Goal: Transaction & Acquisition: Subscribe to service/newsletter

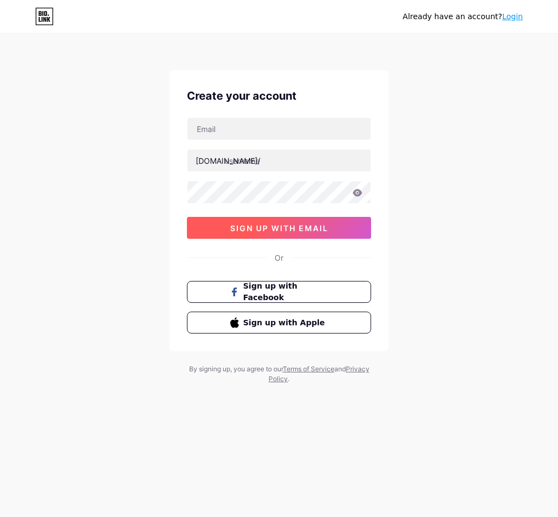
click at [285, 232] on span "sign up with email" at bounding box center [279, 228] width 98 height 9
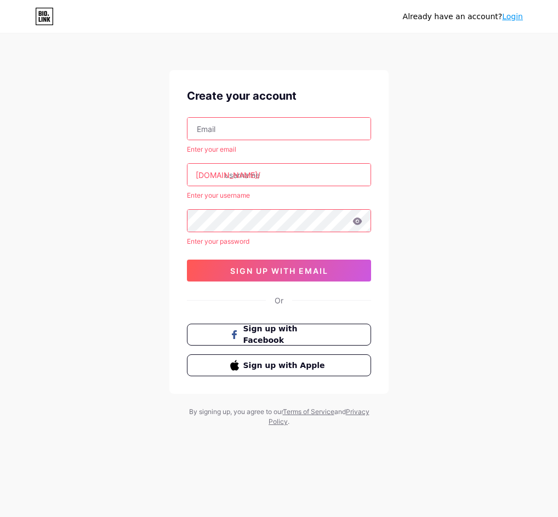
click at [261, 132] on input "text" at bounding box center [278, 129] width 183 height 22
type input "[EMAIL_ADDRESS][DOMAIN_NAME]"
click at [239, 179] on input "text" at bounding box center [278, 175] width 183 height 22
click at [283, 170] on input "text" at bounding box center [278, 175] width 183 height 22
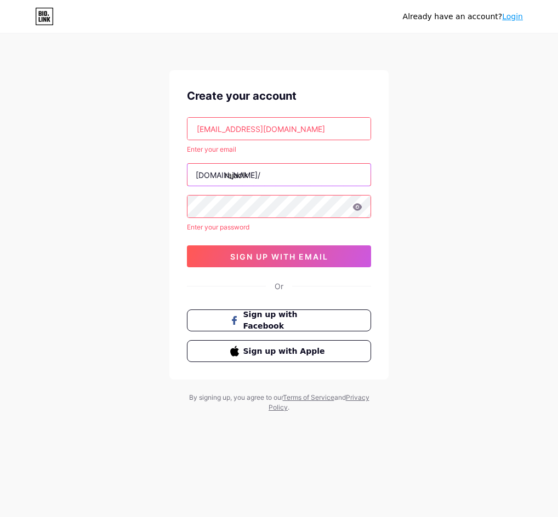
type input "rajaclk"
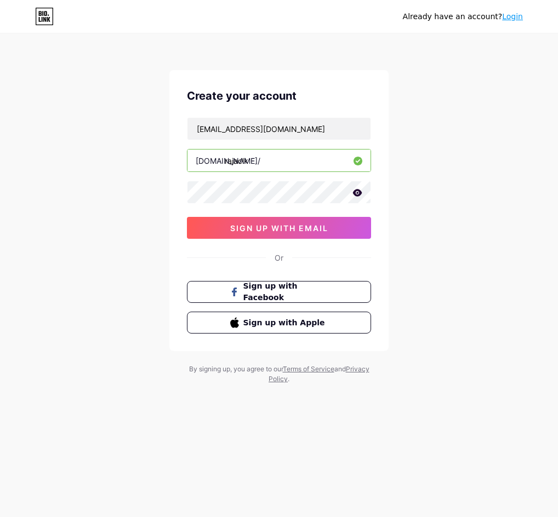
click at [357, 193] on icon at bounding box center [357, 192] width 9 height 7
click at [265, 230] on span "sign up with email" at bounding box center [279, 228] width 98 height 9
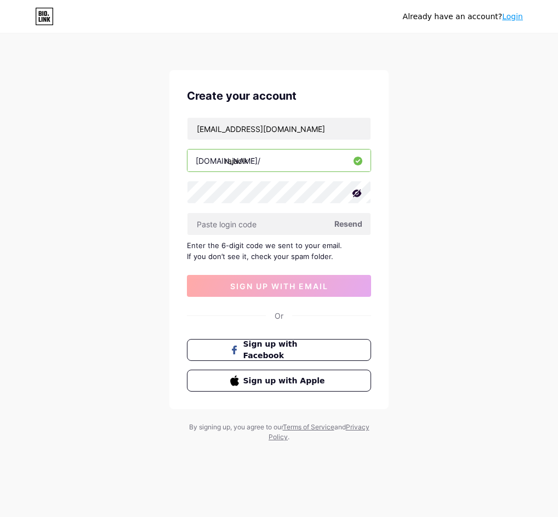
click at [193, 430] on div "By signing up, you agree to our Terms of Service and Privacy Policy ." at bounding box center [279, 432] width 186 height 20
click at [189, 430] on div "By signing up, you agree to our Terms of Service and Privacy Policy ." at bounding box center [279, 432] width 186 height 20
click at [184, 426] on div "Create your account kopipanasdingin78@gmail.com bio.link/ rajaclk Resend Enter …" at bounding box center [278, 256] width 219 height 372
click at [184, 424] on div "Create your account kopipanasdingin78@gmail.com bio.link/ rajaclk Resend Enter …" at bounding box center [278, 256] width 219 height 372
click at [347, 224] on span "Resend" at bounding box center [348, 224] width 28 height 12
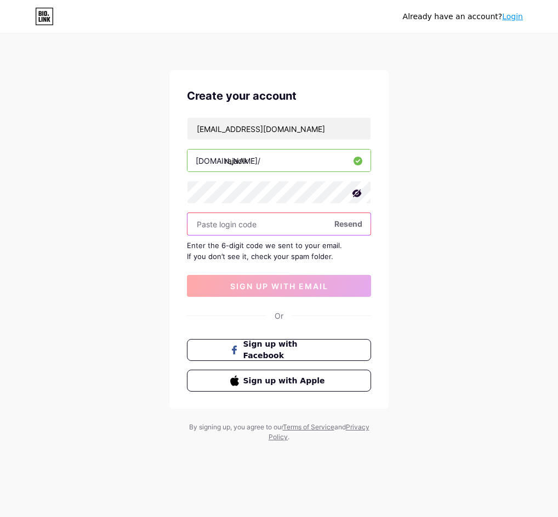
paste input "282636"
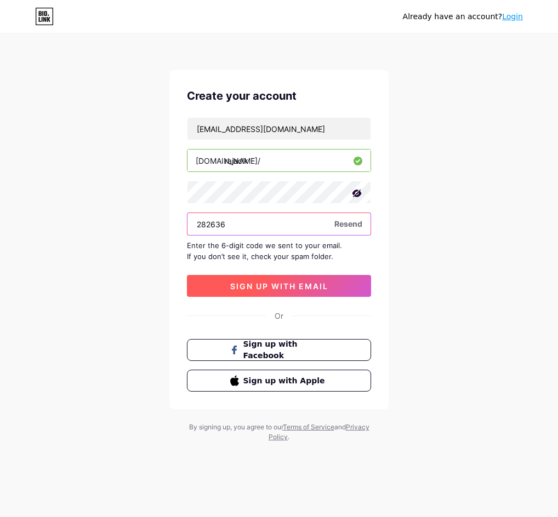
type input "282636"
click at [293, 287] on span "sign up with email" at bounding box center [279, 286] width 98 height 9
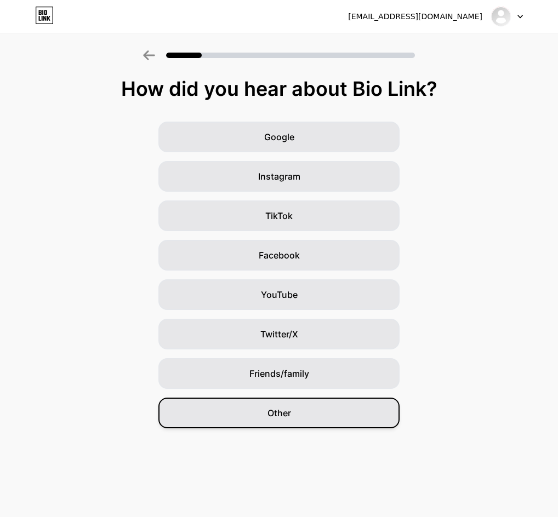
click at [280, 413] on span "Other" at bounding box center [279, 413] width 24 height 13
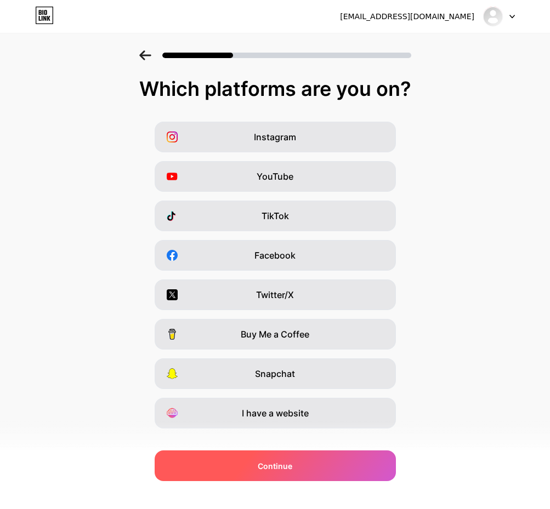
click at [275, 470] on span "Continue" at bounding box center [275, 466] width 35 height 12
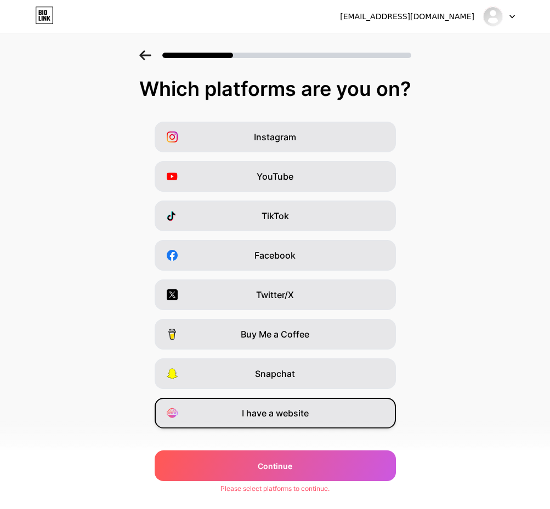
click at [280, 414] on span "I have a website" at bounding box center [275, 413] width 67 height 13
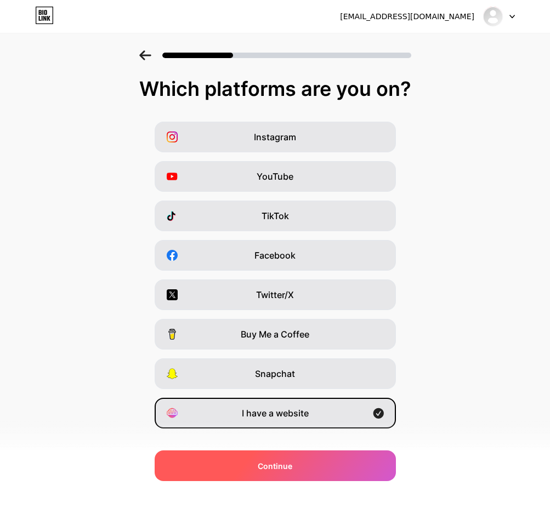
click at [277, 468] on span "Continue" at bounding box center [275, 466] width 35 height 12
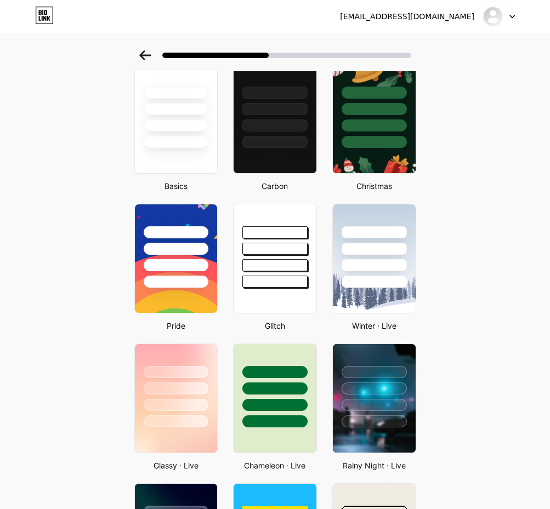
scroll to position [110, 0]
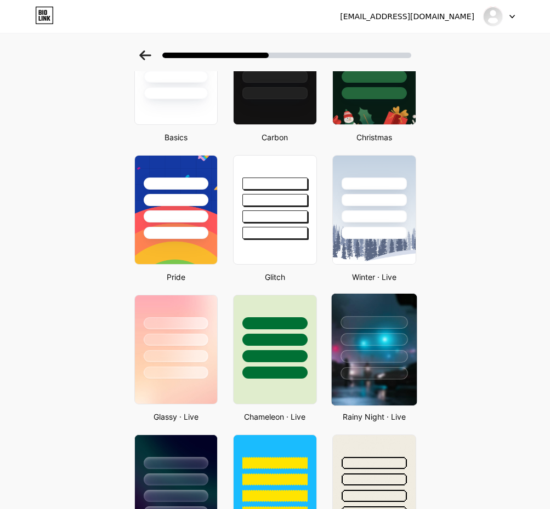
click at [384, 321] on div at bounding box center [373, 322] width 67 height 13
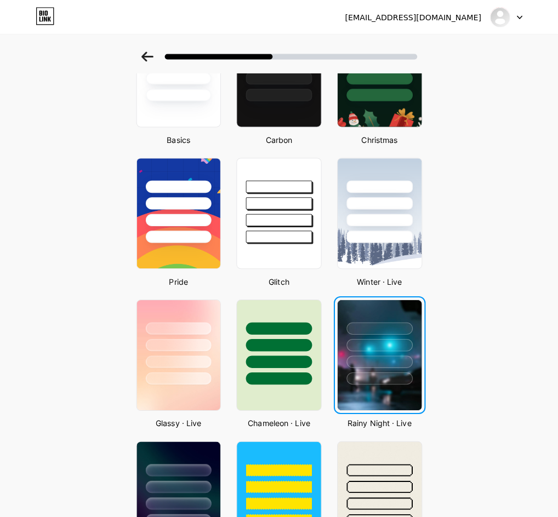
scroll to position [0, 0]
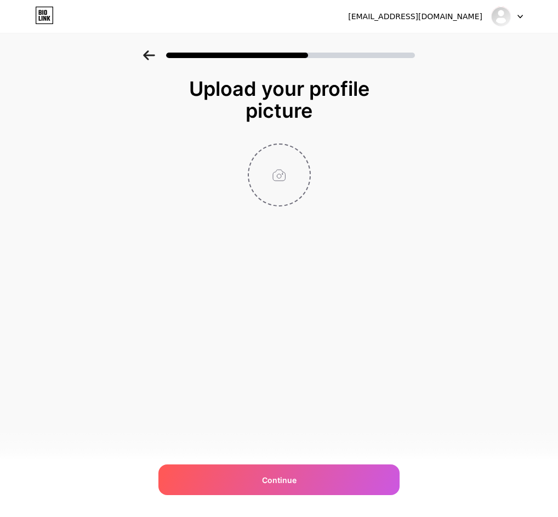
click at [267, 174] on input "file" at bounding box center [279, 175] width 61 height 61
type input "C:\fakepath\SKETTER BIRU (12).png"
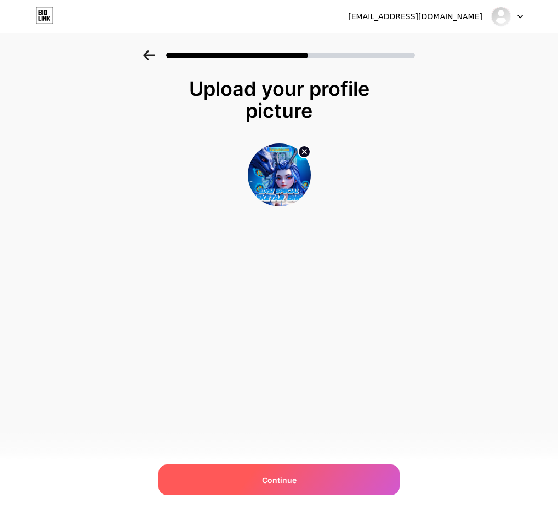
click at [285, 479] on span "Continue" at bounding box center [279, 481] width 35 height 12
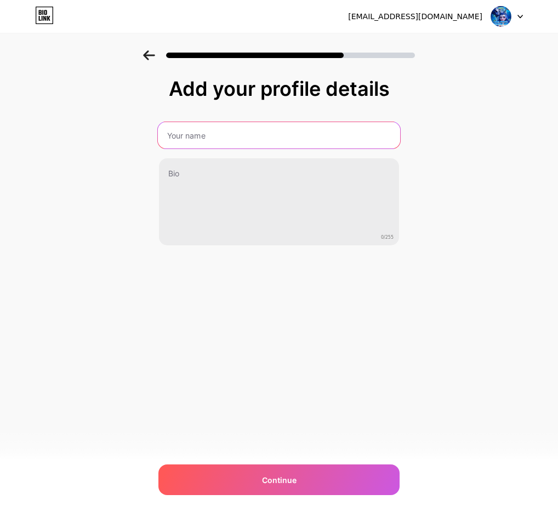
click at [209, 136] on input "text" at bounding box center [279, 135] width 242 height 26
type input "rajacolok"
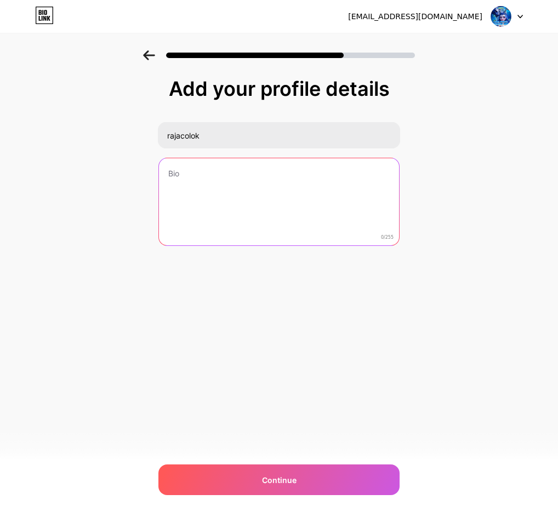
click at [230, 202] on textarea at bounding box center [279, 202] width 240 height 88
paste textarea "LOGIN RAJACOLOK | DAFTAR RAJACOLOK | LINK ALTERNATIF RAJACOLOK DEPO QRIS 10 RIB…"
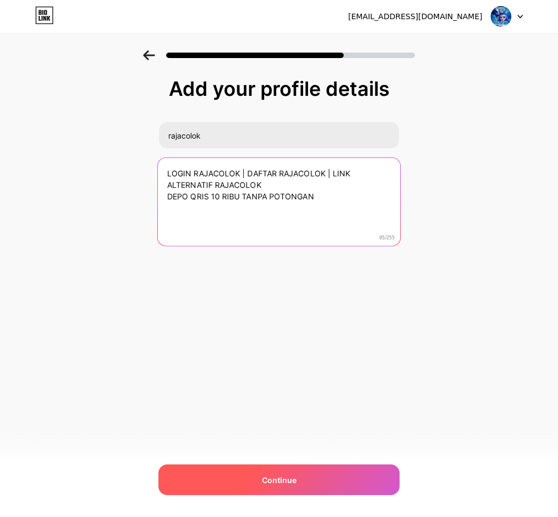
type textarea "LOGIN RAJACOLOK | DAFTAR RAJACOLOK | LINK ALTERNATIF RAJACOLOK DEPO QRIS 10 RIB…"
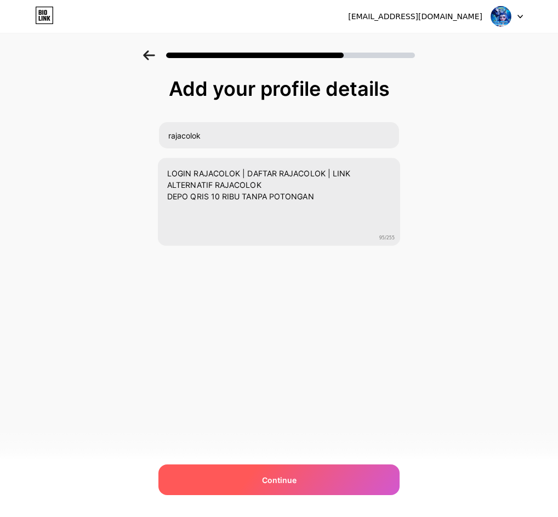
click at [272, 483] on span "Continue" at bounding box center [279, 481] width 35 height 12
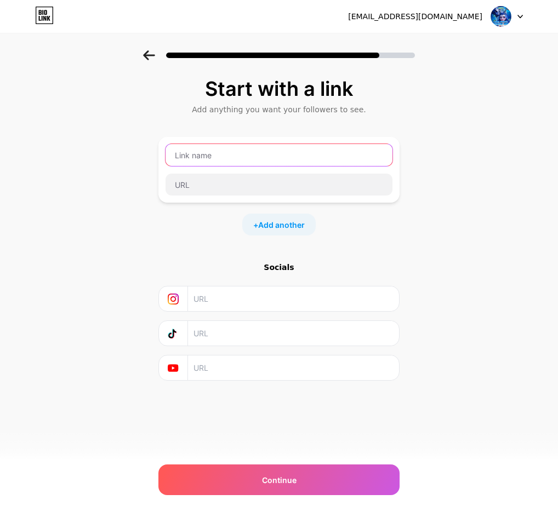
click at [215, 150] on input "text" at bounding box center [278, 155] width 227 height 22
click at [261, 151] on input "text" at bounding box center [278, 155] width 227 height 22
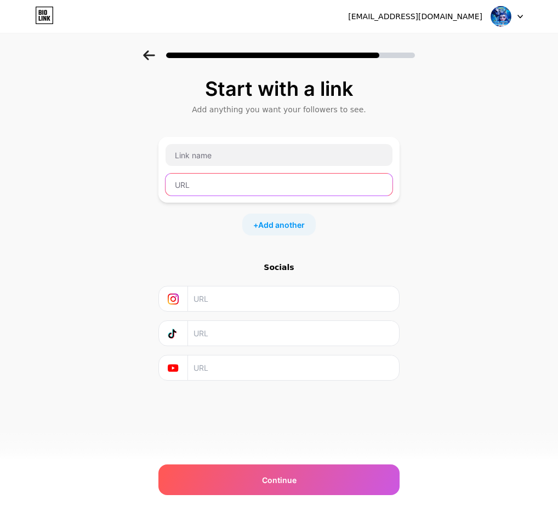
click at [198, 188] on input "text" at bounding box center [278, 185] width 227 height 22
paste input "[URL][DOMAIN_NAME]"
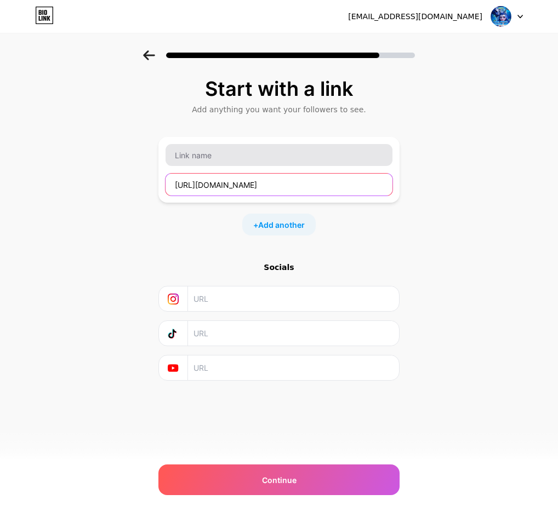
type input "[URL][DOMAIN_NAME]"
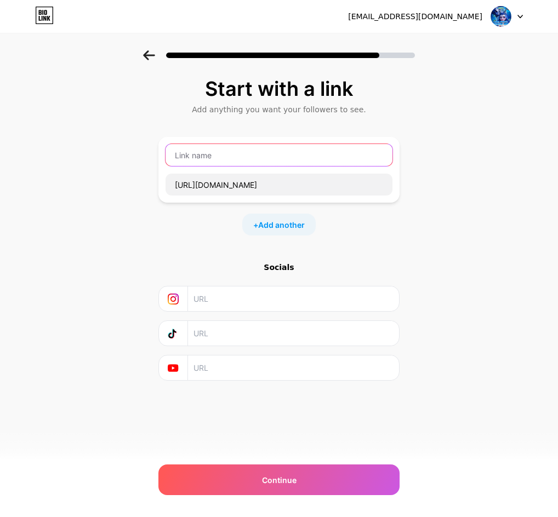
click at [237, 160] on input "text" at bounding box center [278, 155] width 227 height 22
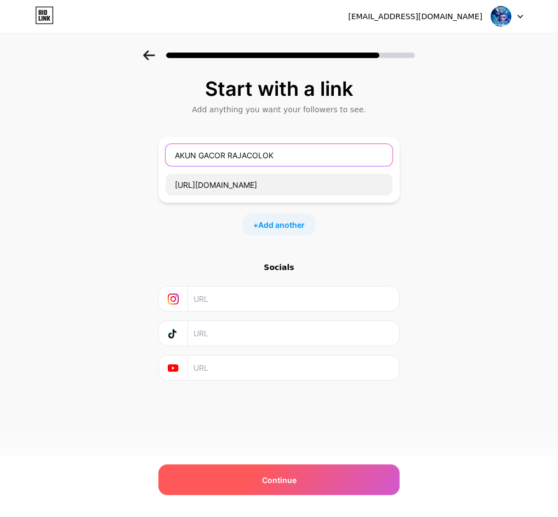
type input "AKUN GACOR RAJACOLOK"
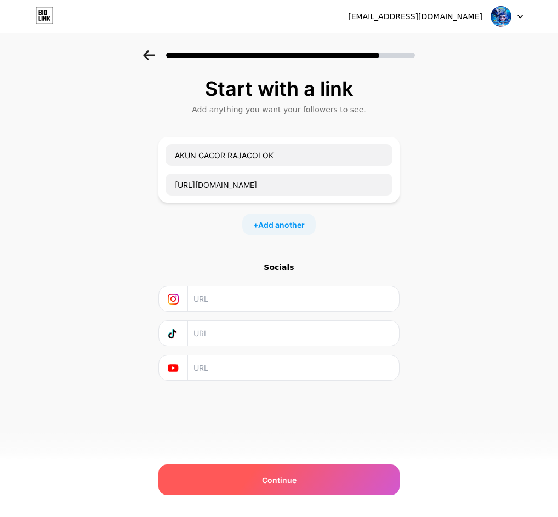
click at [267, 476] on span "Continue" at bounding box center [279, 481] width 35 height 12
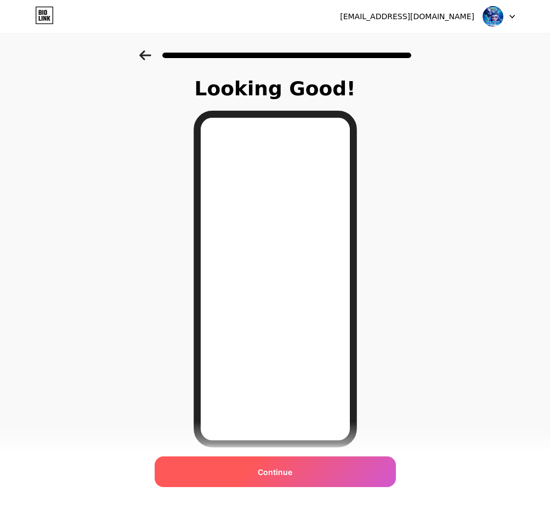
click at [283, 473] on span "Continue" at bounding box center [275, 472] width 35 height 12
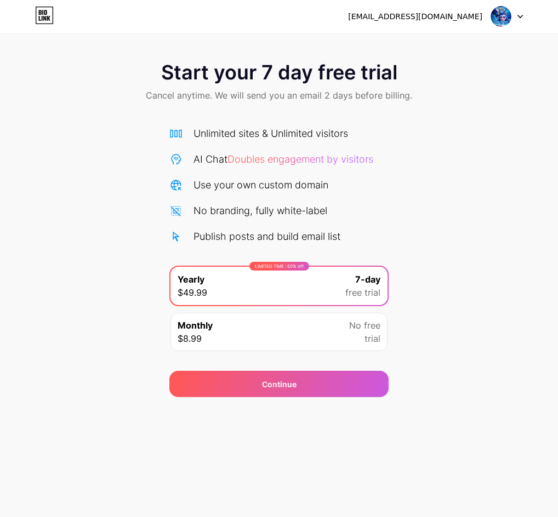
click at [410, 158] on div "Start your 7 day free trial Cancel anytime. We will send you an email 2 days be…" at bounding box center [279, 223] width 558 height 347
click at [477, 269] on div "Start your 7 day free trial Cancel anytime. We will send you an email 2 days be…" at bounding box center [279, 223] width 558 height 347
click at [87, 96] on div "Start your 7 day free trial Cancel anytime. We will send you an email 2 days be…" at bounding box center [279, 82] width 558 height 65
click at [330, 286] on div "LIMITED TIME : 50% off Yearly $49.99 7-day free trial" at bounding box center [278, 286] width 217 height 38
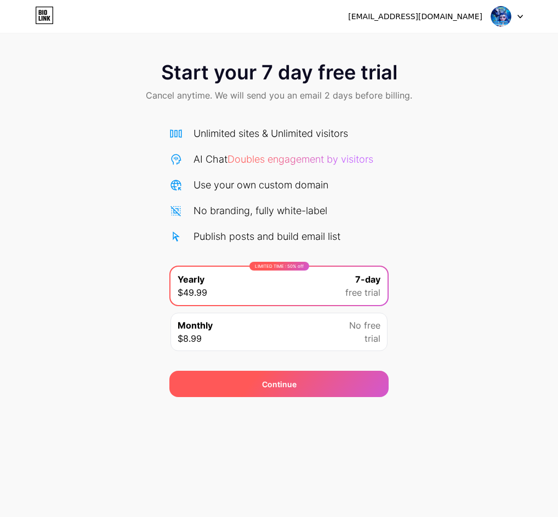
click at [279, 379] on div "Continue" at bounding box center [279, 385] width 35 height 12
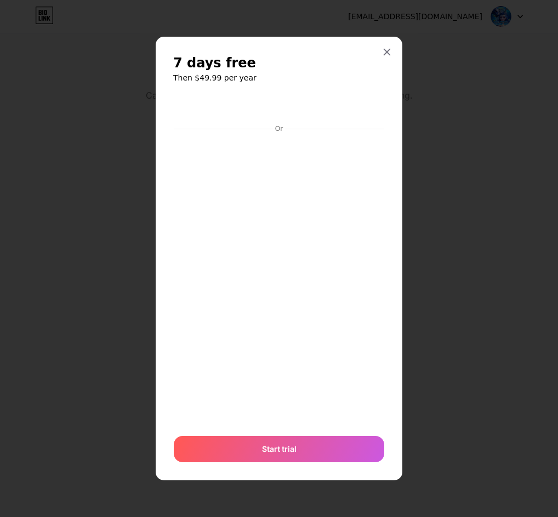
click at [292, 127] on div "Or" at bounding box center [279, 128] width 210 height 9
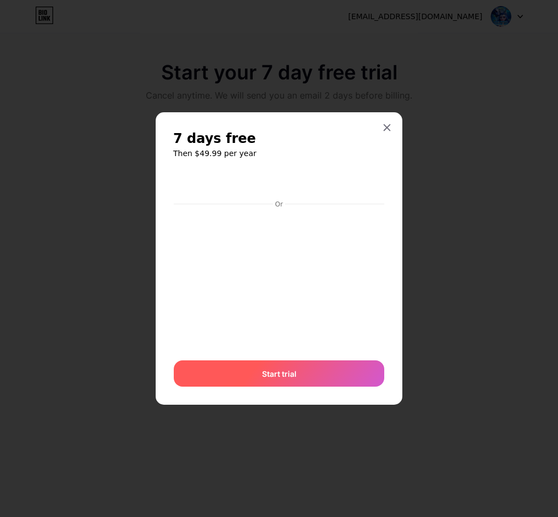
click at [279, 375] on span "Start trial" at bounding box center [279, 374] width 35 height 12
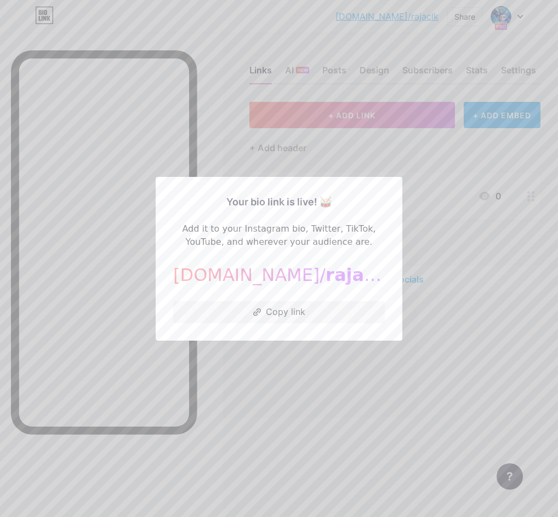
click at [202, 151] on div at bounding box center [279, 258] width 558 height 517
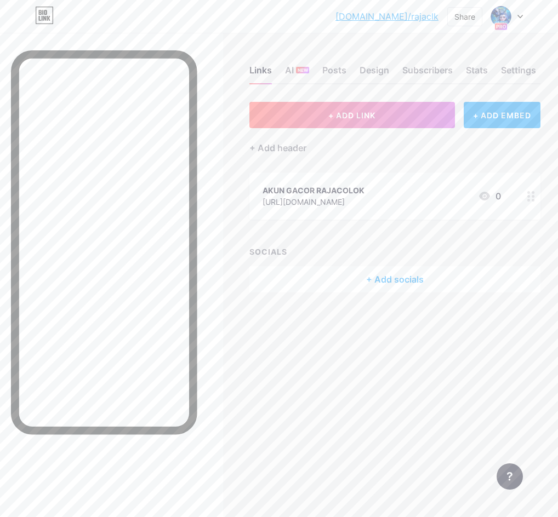
click at [221, 64] on div at bounding box center [111, 291] width 223 height 517
drag, startPoint x: 368, startPoint y: 11, endPoint x: 440, endPoint y: 10, distance: 72.3
click at [440, 10] on div "[DOMAIN_NAME]/rajacl... [DOMAIN_NAME]/rajaclk Share Switch accounts rajacolok […" at bounding box center [279, 17] width 558 height 20
copy link "[DOMAIN_NAME]/rajaclk"
